Goal: Contribute content: Add original content to the website for others to see

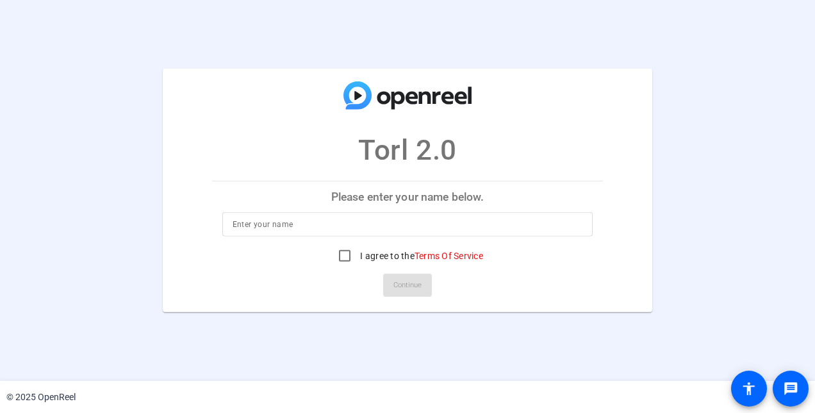
click at [326, 227] on input at bounding box center [408, 224] width 351 height 15
type input "Laura Accettola"
click at [348, 258] on input "I agree to the Terms Of Service" at bounding box center [345, 256] width 26 height 26
checkbox input "true"
click at [401, 285] on span "Continue" at bounding box center [408, 285] width 28 height 19
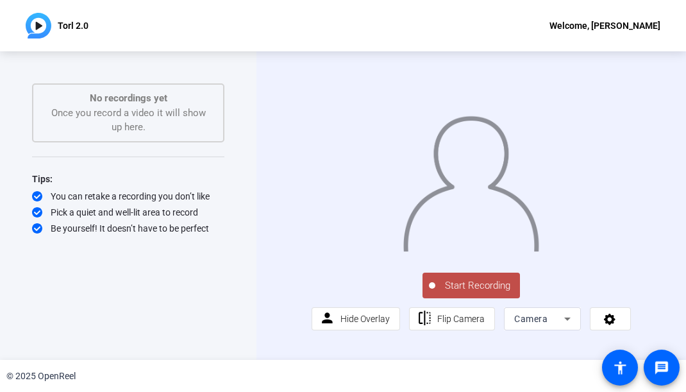
click at [486, 293] on span "Start Recording" at bounding box center [477, 285] width 85 height 15
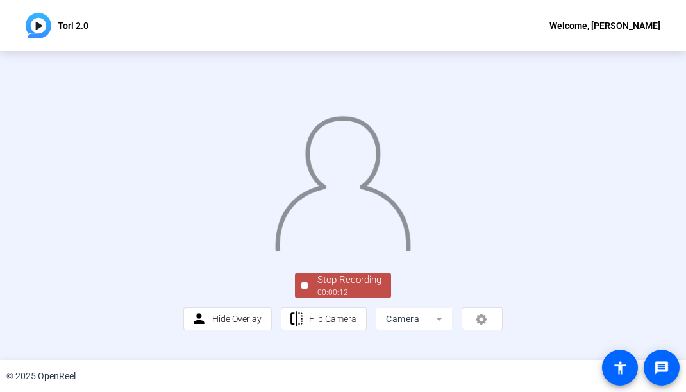
click at [364, 287] on div "Stop Recording" at bounding box center [349, 279] width 64 height 15
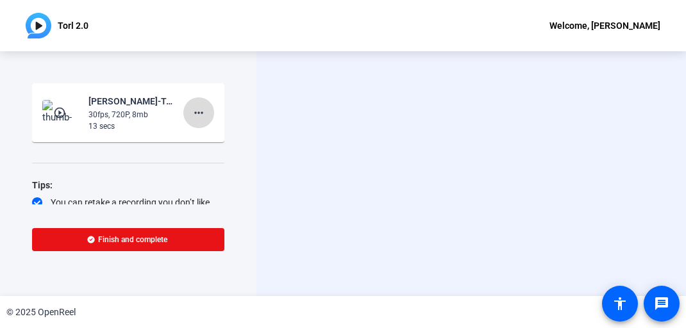
click at [191, 108] on mat-icon "more_horiz" at bounding box center [198, 112] width 15 height 15
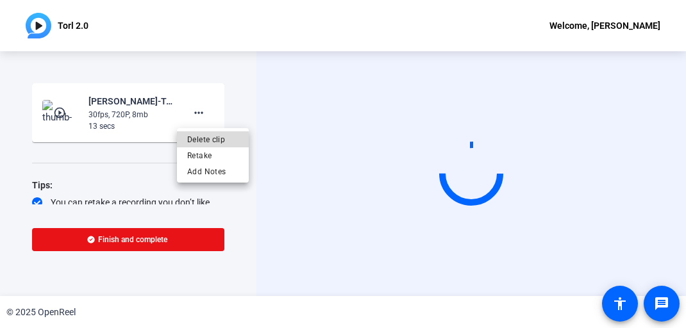
click at [205, 140] on span "Delete clip" at bounding box center [212, 139] width 51 height 15
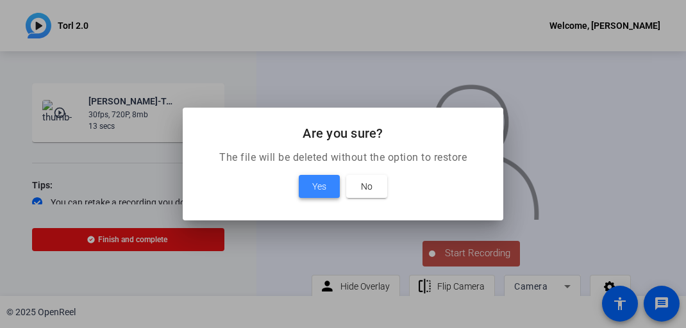
click at [320, 192] on span "Yes" at bounding box center [319, 186] width 14 height 15
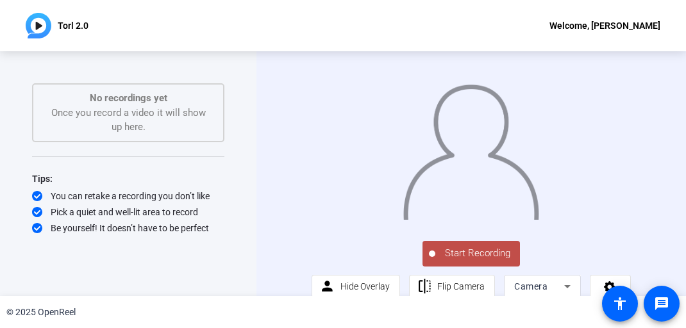
click at [476, 261] on span "Start Recording" at bounding box center [477, 253] width 85 height 15
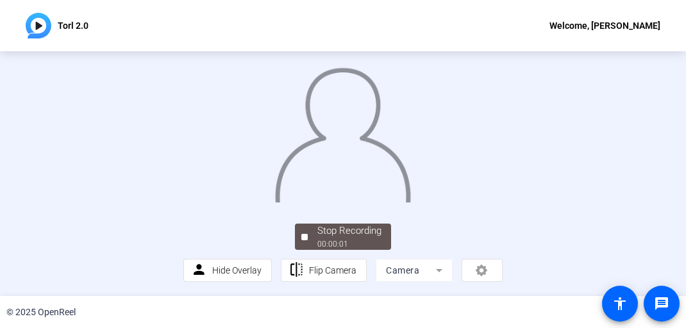
scroll to position [51, 0]
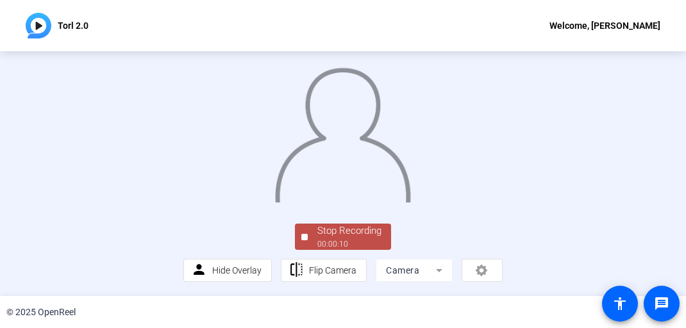
click at [341, 238] on div "Stop Recording" at bounding box center [349, 231] width 64 height 15
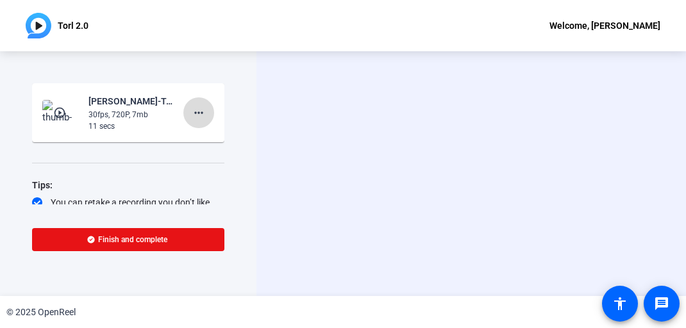
click at [199, 111] on mat-icon "more_horiz" at bounding box center [198, 112] width 15 height 15
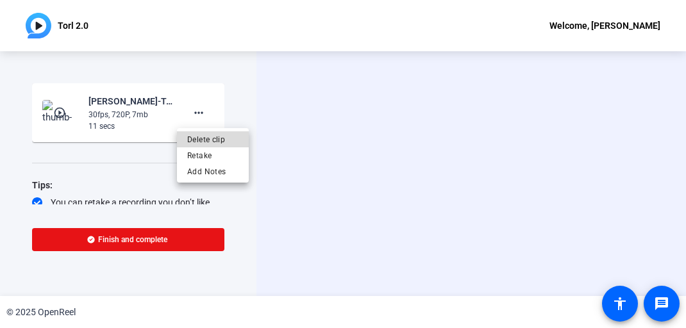
click at [209, 136] on span "Delete clip" at bounding box center [212, 139] width 51 height 15
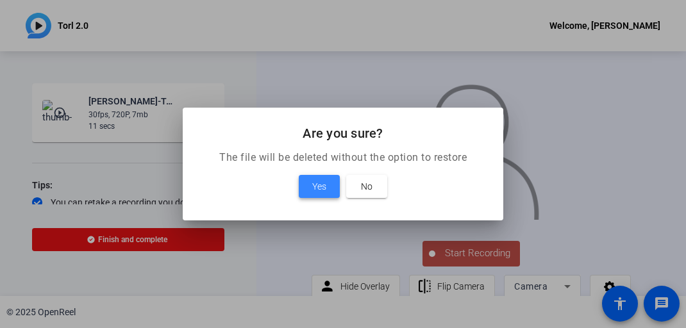
click at [319, 186] on span "Yes" at bounding box center [319, 186] width 14 height 15
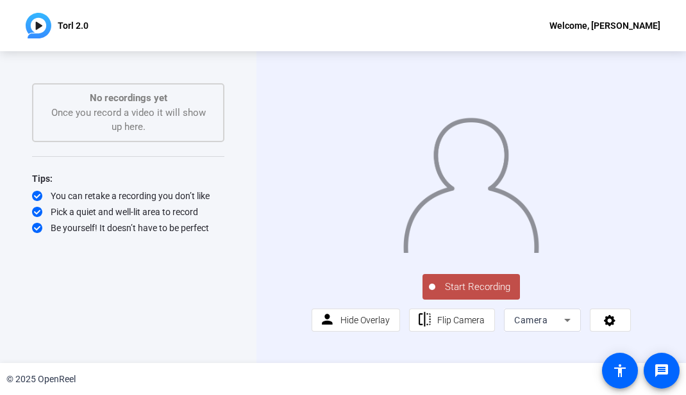
click at [474, 295] on span "Start Recording" at bounding box center [477, 287] width 85 height 15
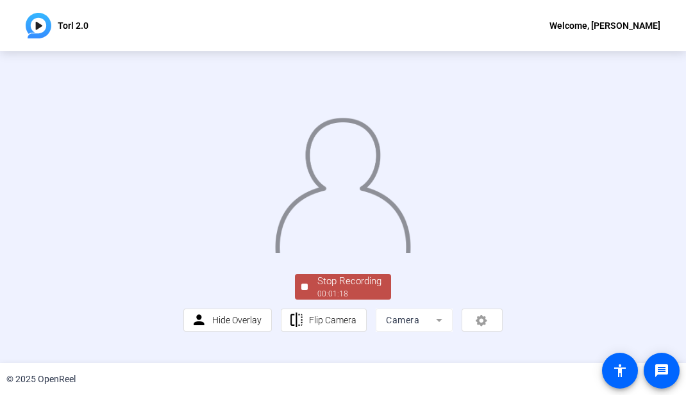
click at [358, 289] on div "Stop Recording" at bounding box center [349, 281] width 64 height 15
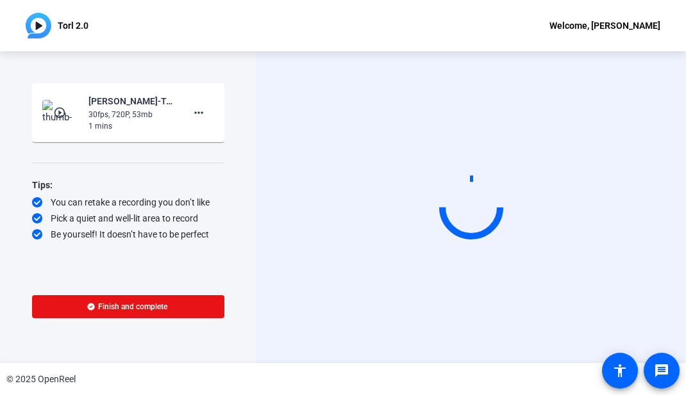
click at [136, 115] on div "30fps, 720P, 53mb" at bounding box center [131, 115] width 86 height 12
click at [58, 112] on mat-icon "play_circle_outline" at bounding box center [60, 112] width 15 height 13
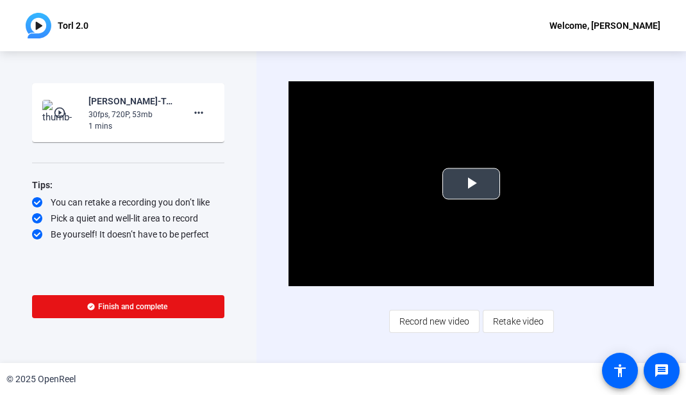
click at [471, 184] on span "Video Player" at bounding box center [471, 184] width 0 height 0
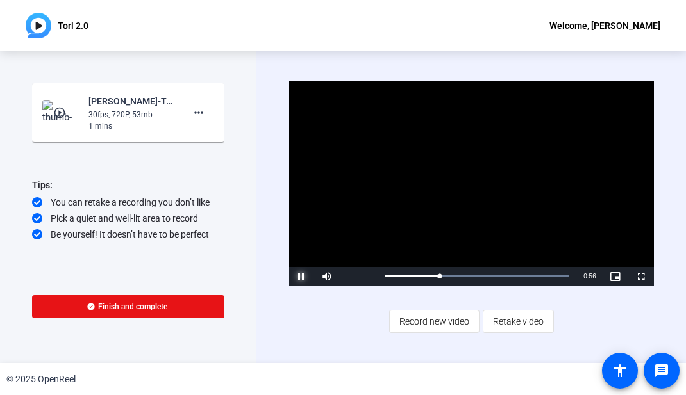
click at [304, 277] on span "Video Player" at bounding box center [301, 277] width 26 height 0
click at [301, 277] on span "Video Player" at bounding box center [301, 277] width 26 height 0
click at [436, 321] on span "Record new video" at bounding box center [434, 322] width 70 height 24
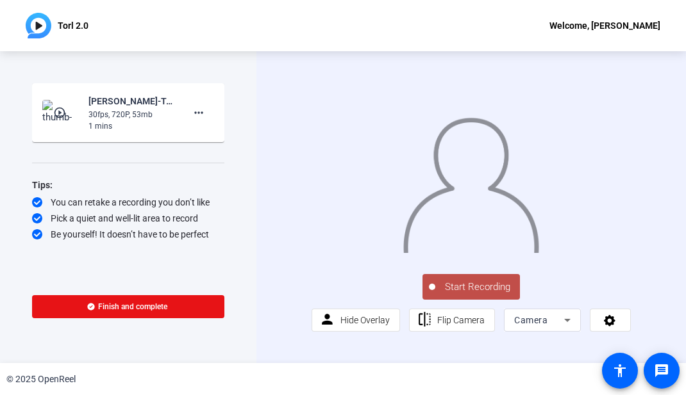
click at [470, 295] on span "Start Recording" at bounding box center [477, 287] width 85 height 15
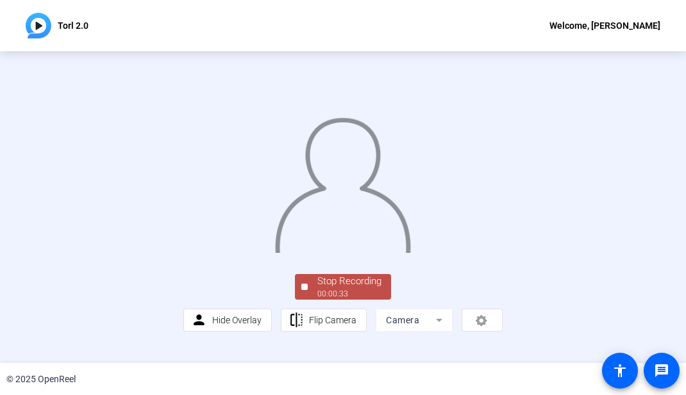
click at [341, 289] on div "Stop Recording" at bounding box center [349, 281] width 64 height 15
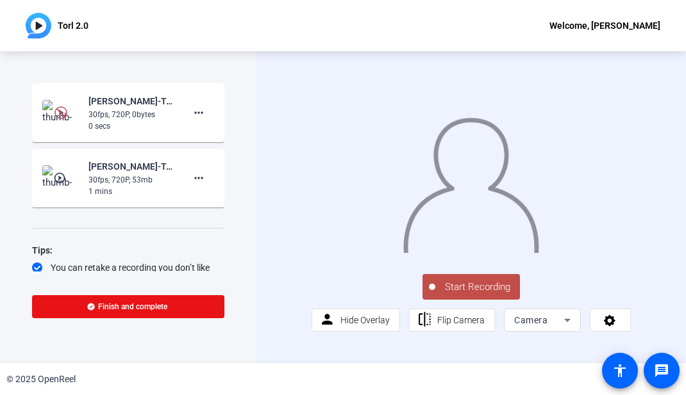
click at [474, 295] on span "Start Recording" at bounding box center [477, 287] width 85 height 15
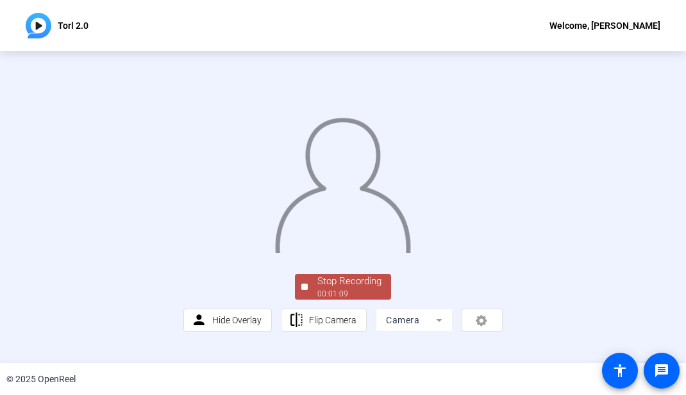
click at [338, 289] on div "Stop Recording" at bounding box center [349, 281] width 64 height 15
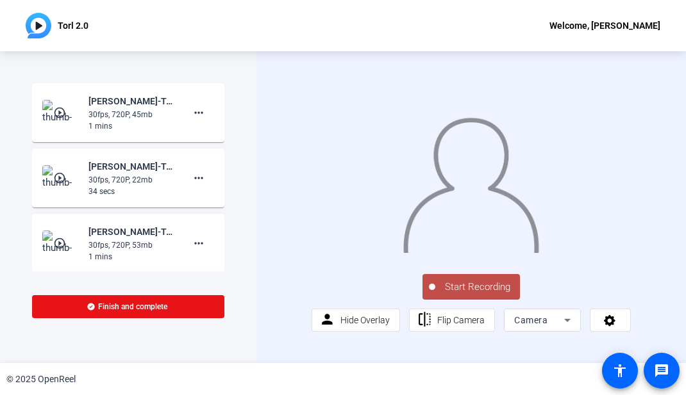
click at [58, 115] on mat-icon "play_circle_outline" at bounding box center [60, 112] width 15 height 13
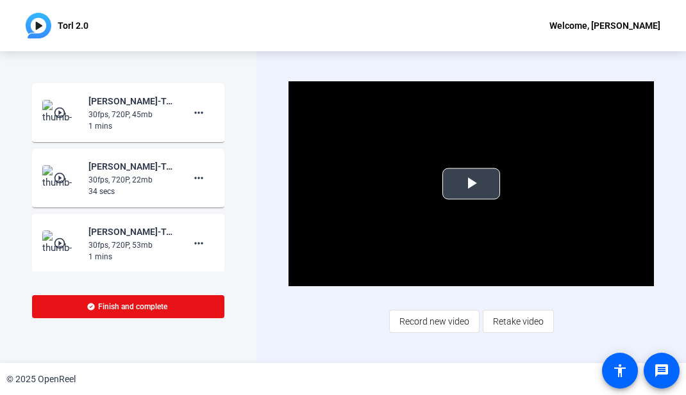
click at [471, 184] on span "Video Player" at bounding box center [471, 184] width 0 height 0
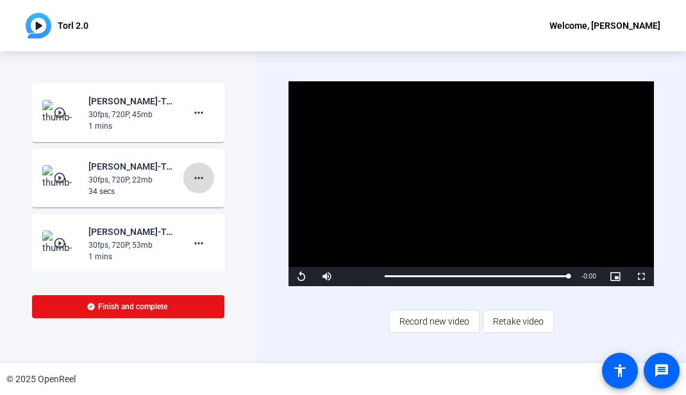
click at [194, 179] on mat-icon "more_horiz" at bounding box center [198, 177] width 15 height 15
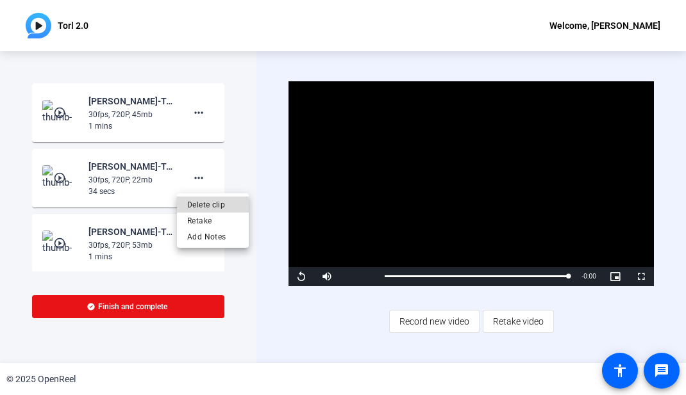
click at [208, 208] on span "Delete clip" at bounding box center [212, 204] width 51 height 15
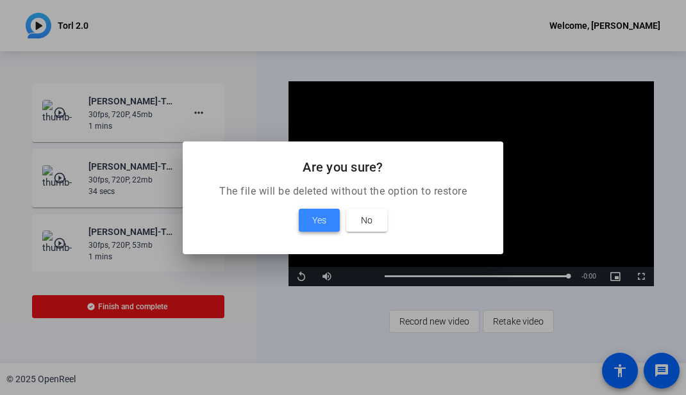
click at [306, 220] on span at bounding box center [319, 220] width 41 height 31
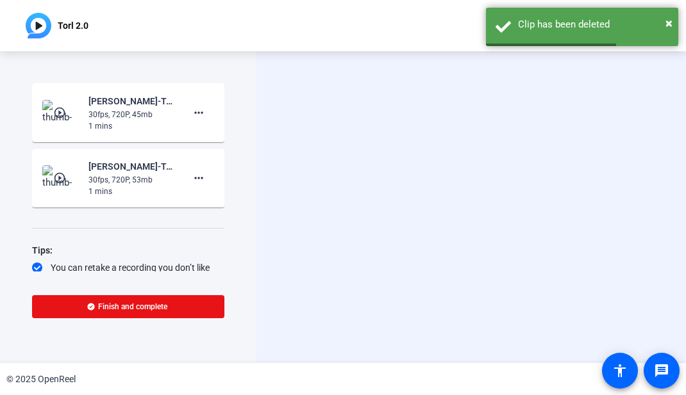
click at [208, 175] on mat-card-content "play_circle_outline Laura Accettola-Torl 2.0-Torl 2.0-1755786639595-webcam 30fp…" at bounding box center [128, 178] width 192 height 59
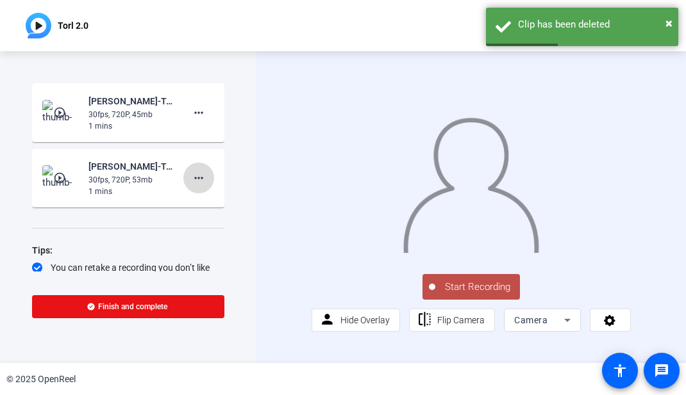
click at [201, 176] on span at bounding box center [198, 178] width 31 height 31
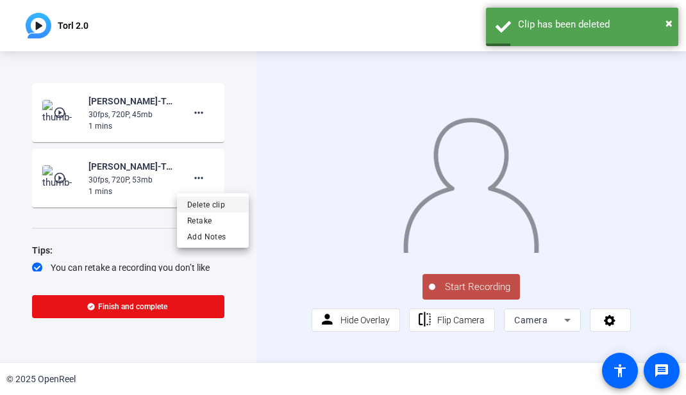
click at [207, 210] on span "Delete clip" at bounding box center [212, 204] width 51 height 15
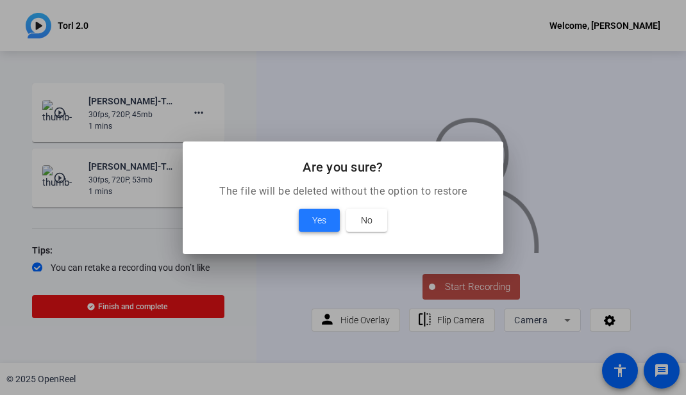
click at [327, 228] on span at bounding box center [319, 220] width 41 height 31
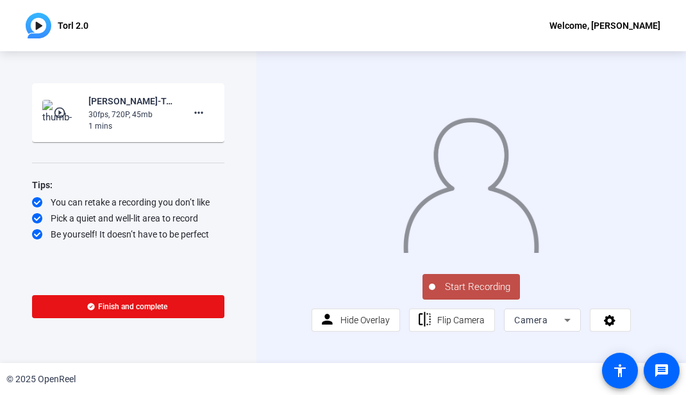
click at [476, 295] on span "Start Recording" at bounding box center [477, 287] width 85 height 15
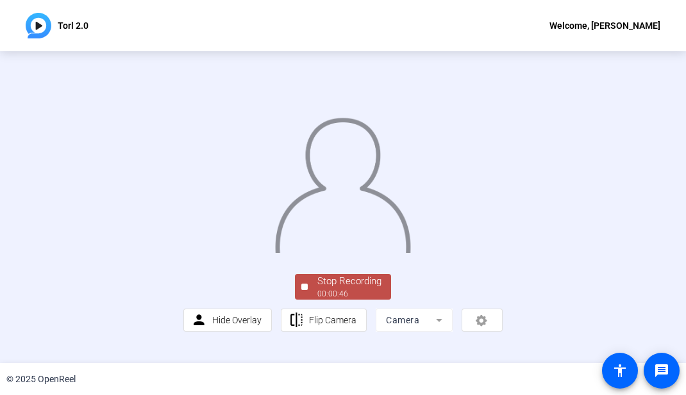
click at [368, 289] on div "Stop Recording" at bounding box center [349, 281] width 64 height 15
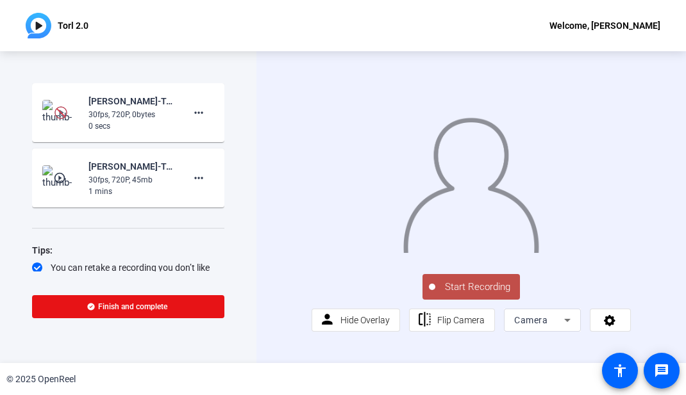
click at [473, 295] on span "Start Recording" at bounding box center [477, 287] width 85 height 15
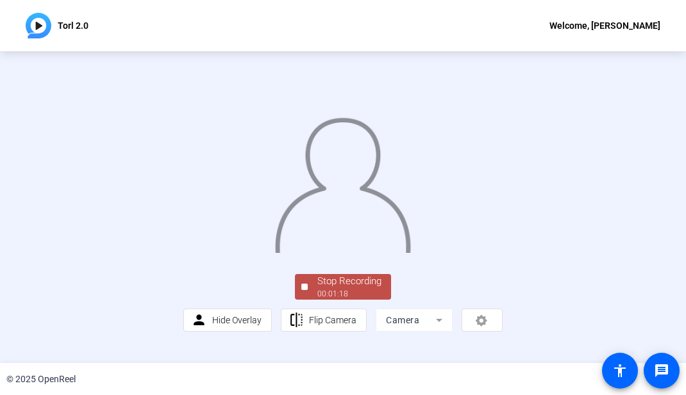
click at [355, 289] on div "Stop Recording" at bounding box center [349, 281] width 64 height 15
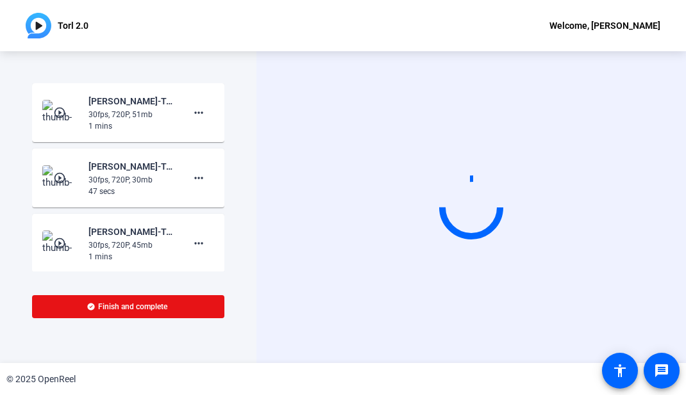
click at [54, 110] on mat-icon "play_circle_outline" at bounding box center [60, 112] width 15 height 13
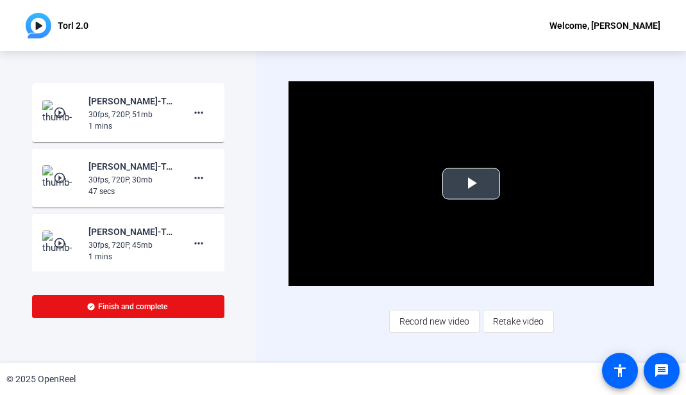
click at [471, 184] on span "Video Player" at bounding box center [471, 184] width 0 height 0
click at [191, 117] on mat-icon "more_horiz" at bounding box center [198, 112] width 15 height 15
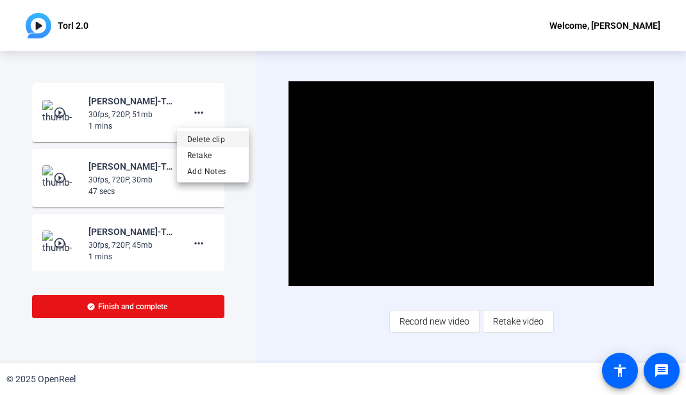
click at [205, 136] on span "Delete clip" at bounding box center [212, 139] width 51 height 15
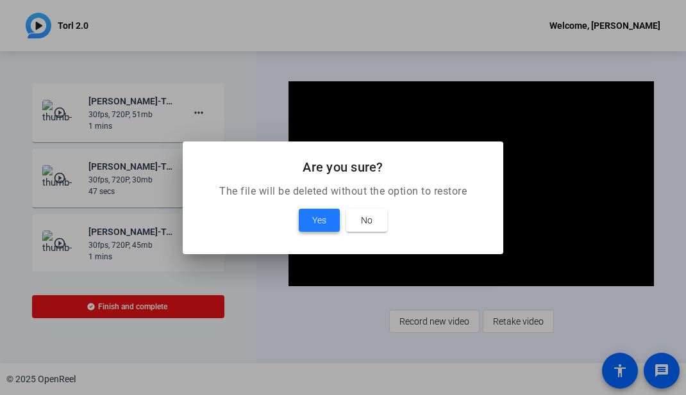
click at [315, 218] on span "Yes" at bounding box center [319, 220] width 14 height 15
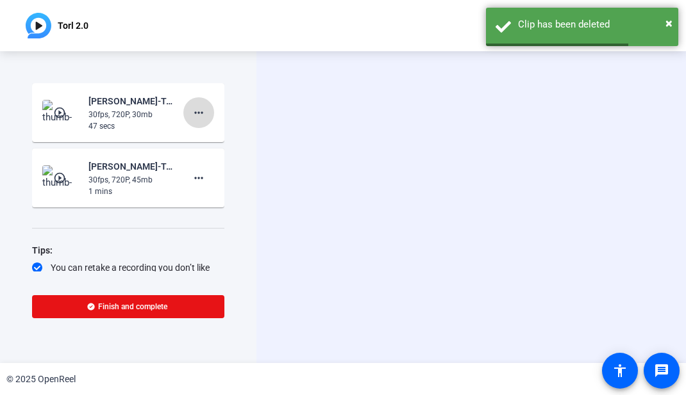
click at [191, 110] on mat-icon "more_horiz" at bounding box center [198, 112] width 15 height 15
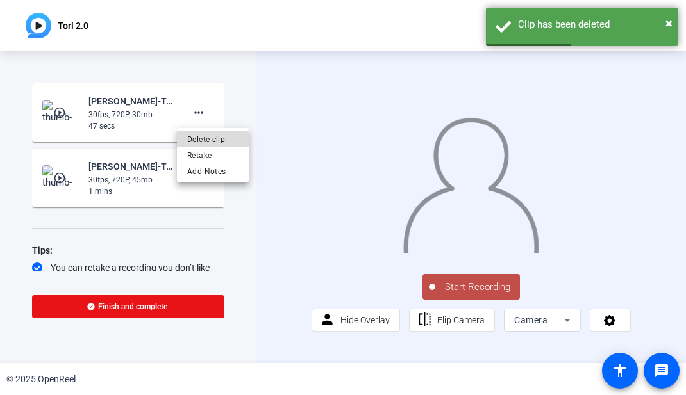
click at [204, 138] on span "Delete clip" at bounding box center [212, 139] width 51 height 15
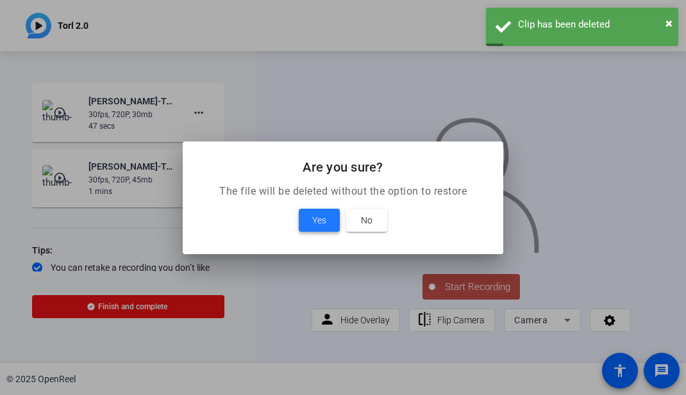
click at [313, 220] on span "Yes" at bounding box center [319, 220] width 14 height 15
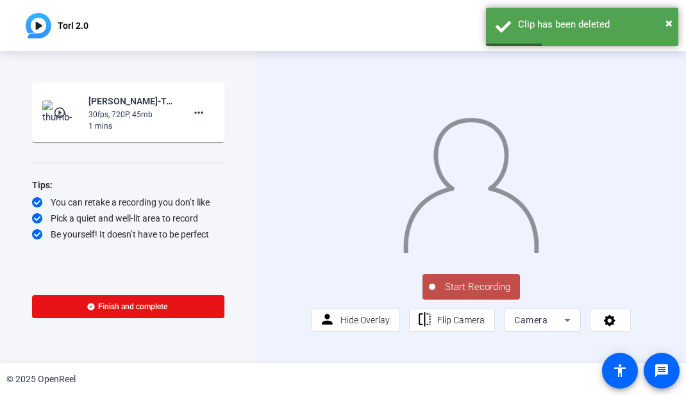
click at [60, 112] on mat-icon "play_circle_outline" at bounding box center [60, 112] width 15 height 13
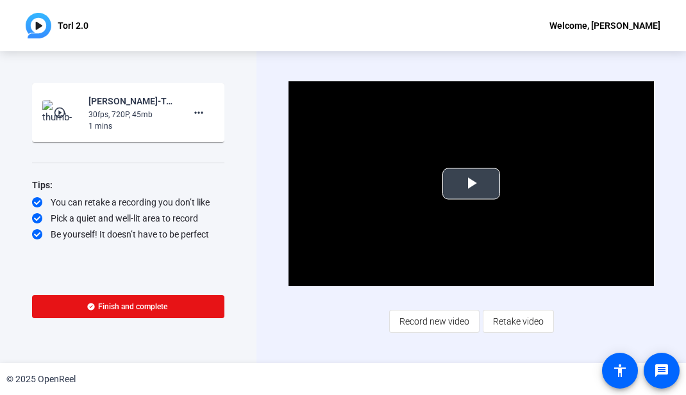
click at [471, 184] on span "Video Player" at bounding box center [471, 184] width 0 height 0
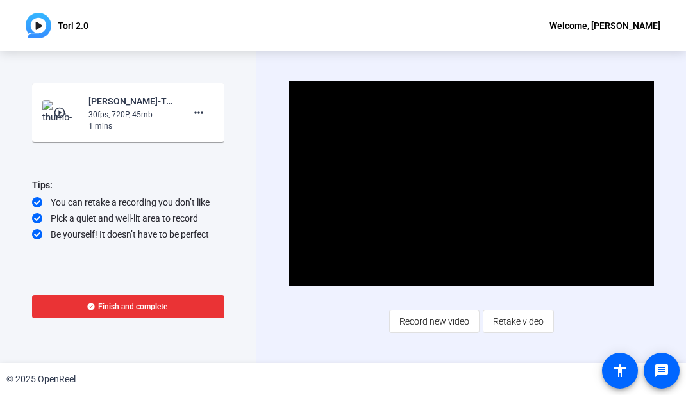
click at [156, 306] on span "Finish and complete" at bounding box center [132, 307] width 69 height 10
